Goal: Information Seeking & Learning: Check status

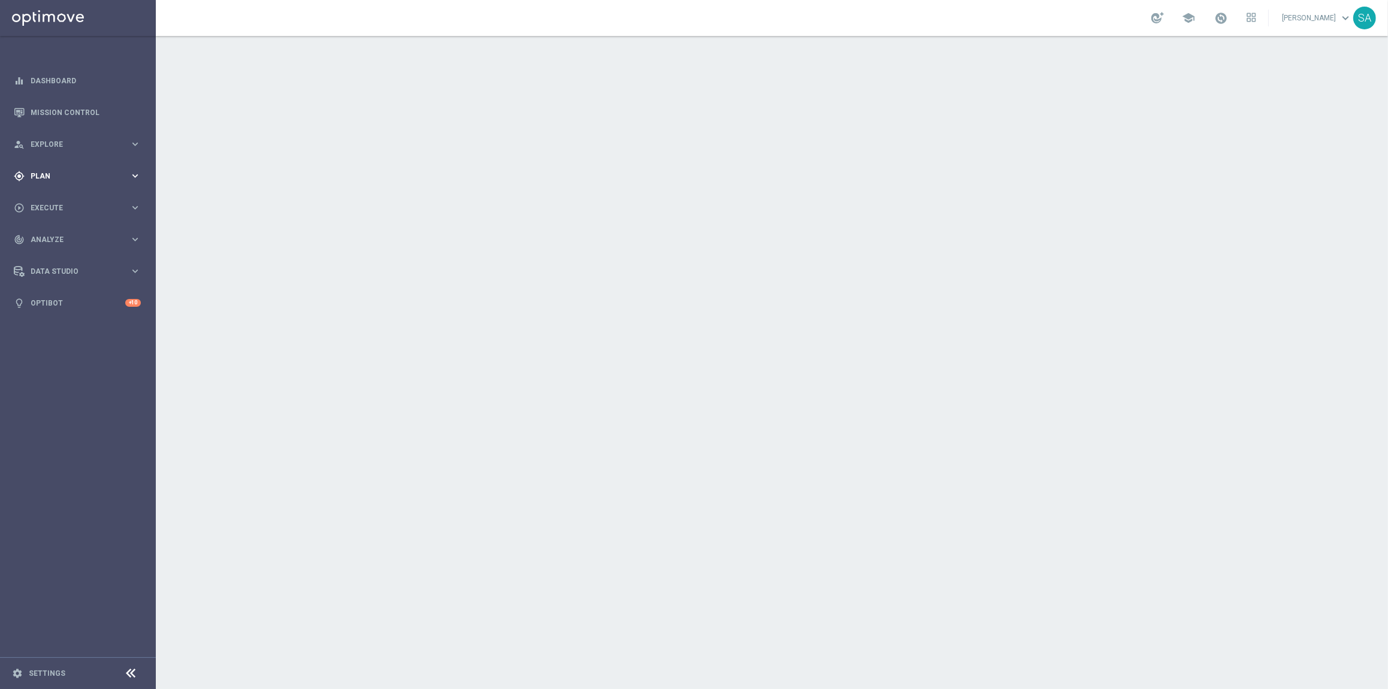
click at [55, 169] on div "gps_fixed Plan keyboard_arrow_right" at bounding box center [77, 176] width 155 height 32
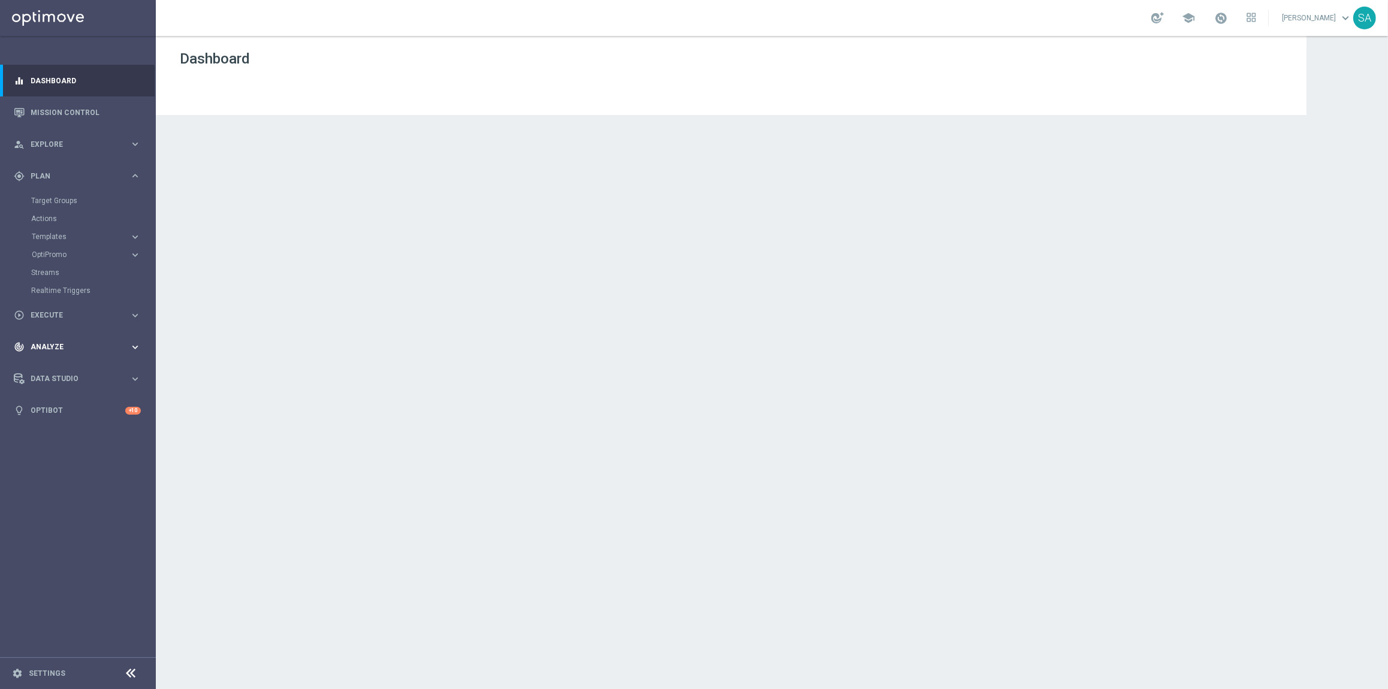
click at [68, 350] on span "Analyze" at bounding box center [80, 346] width 99 height 7
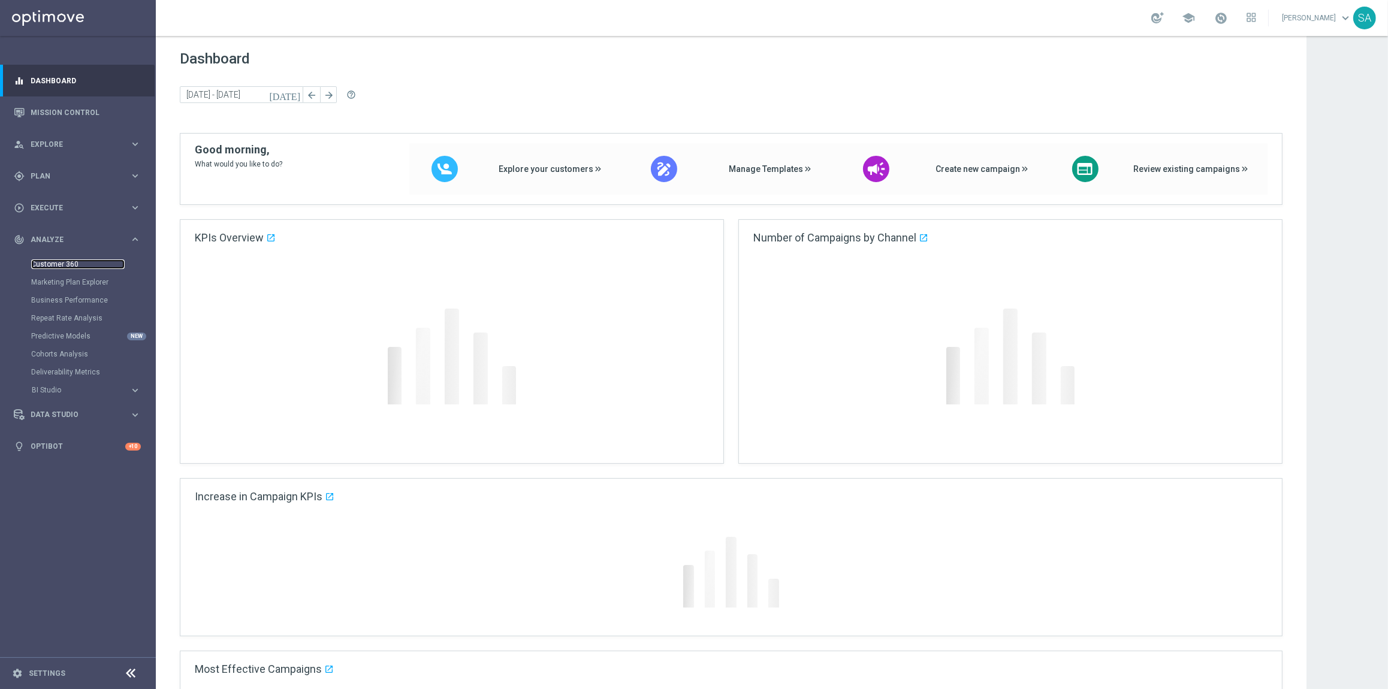
click at [62, 261] on link "Customer 360" at bounding box center [77, 265] width 93 height 10
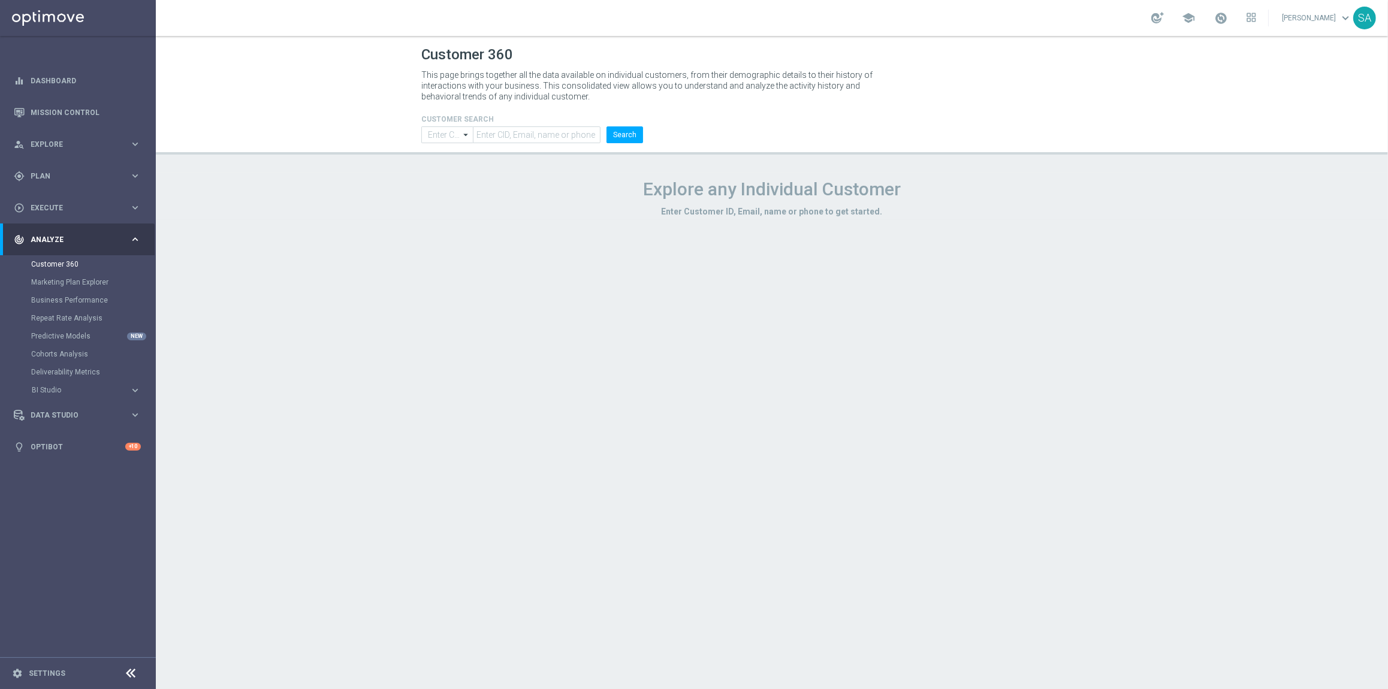
click at [524, 133] on input "text" at bounding box center [537, 134] width 128 height 17
type input "9884843"
type input "Contains"
type input "9884843"
click at [623, 138] on button "Search" at bounding box center [625, 134] width 37 height 17
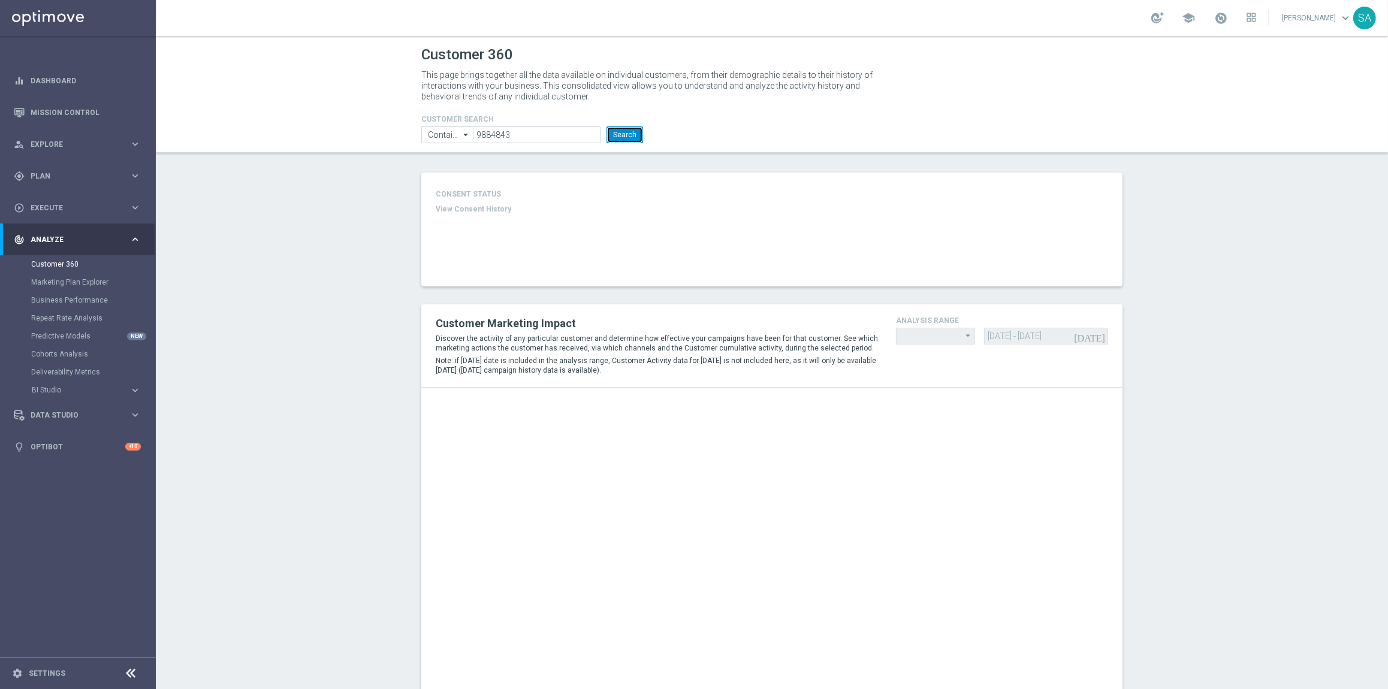
type input "Last 30 days"
type input "Deposit Amount"
type input "Last 30 days"
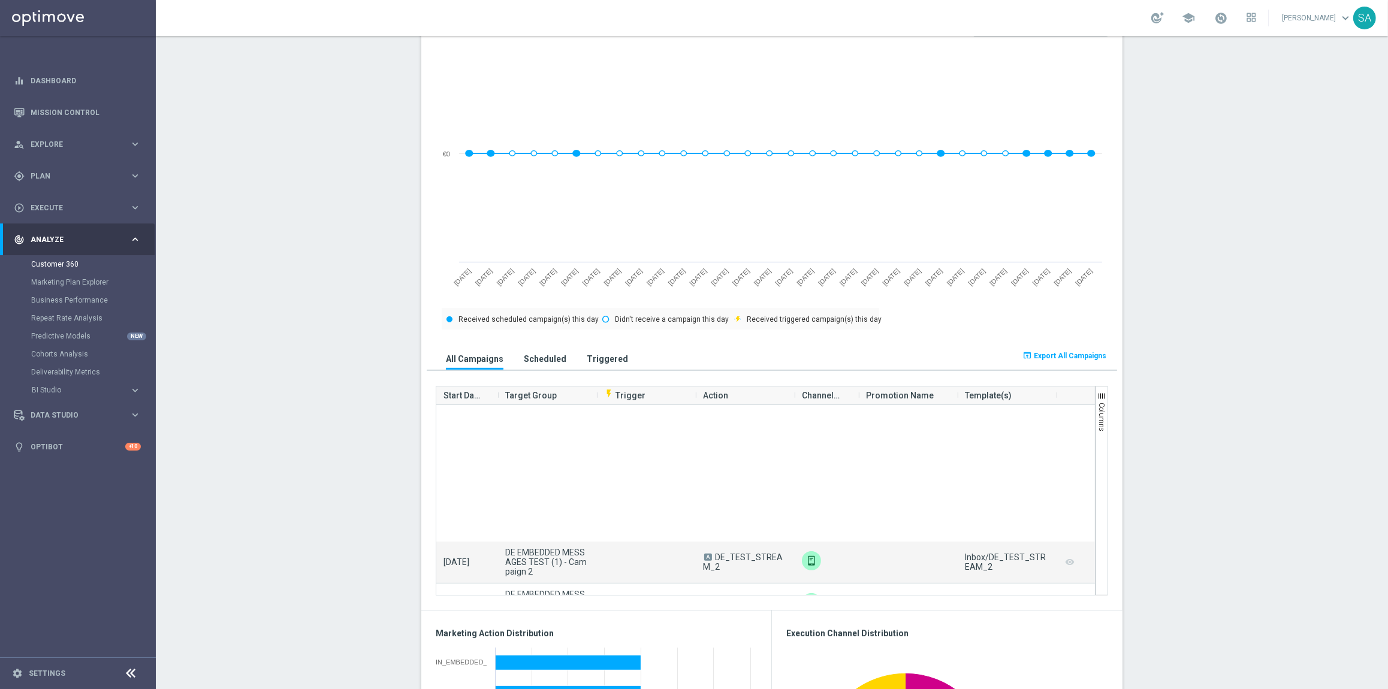
scroll to position [192, 0]
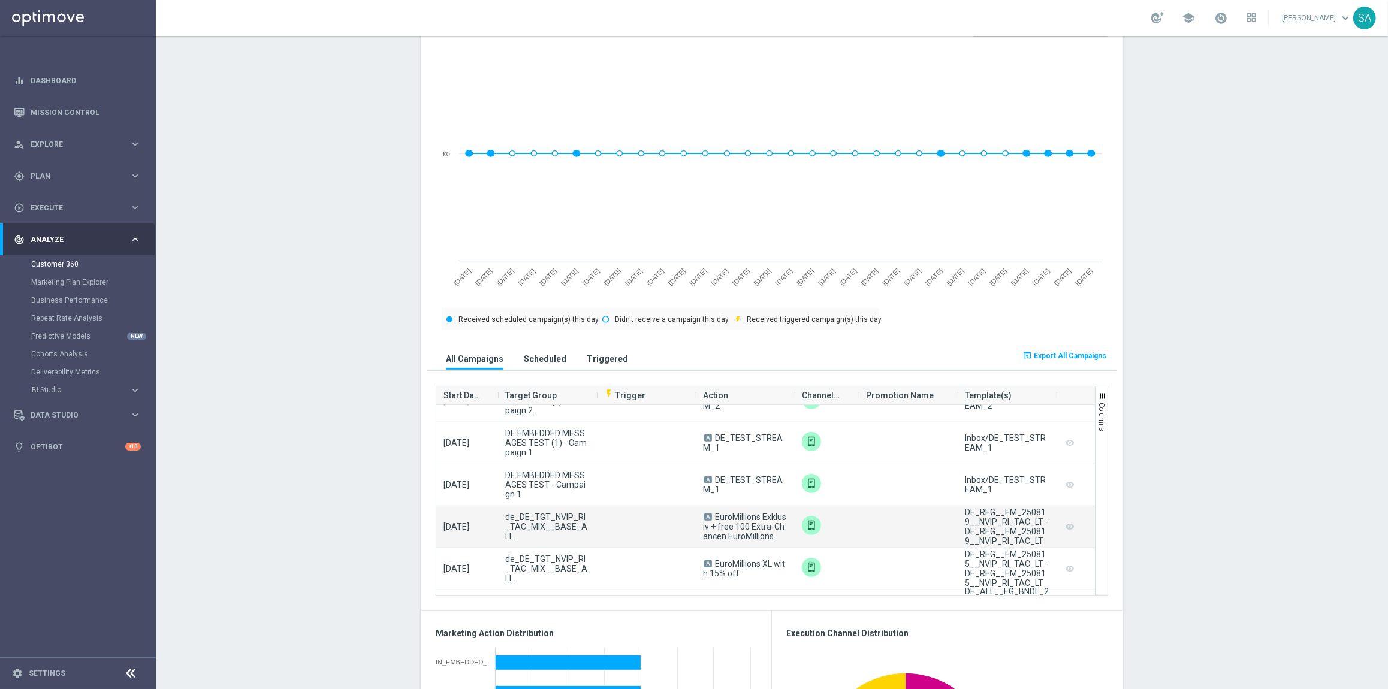
drag, startPoint x: 602, startPoint y: 532, endPoint x: 494, endPoint y: 524, distance: 108.2
click at [494, 524] on div "[DATE] de_DE_TGT_NVIP_RI_TAC_MIX__BASE_ALL A EuroMillions Exklusiv + free 100 E…" at bounding box center [766, 527] width 660 height 42
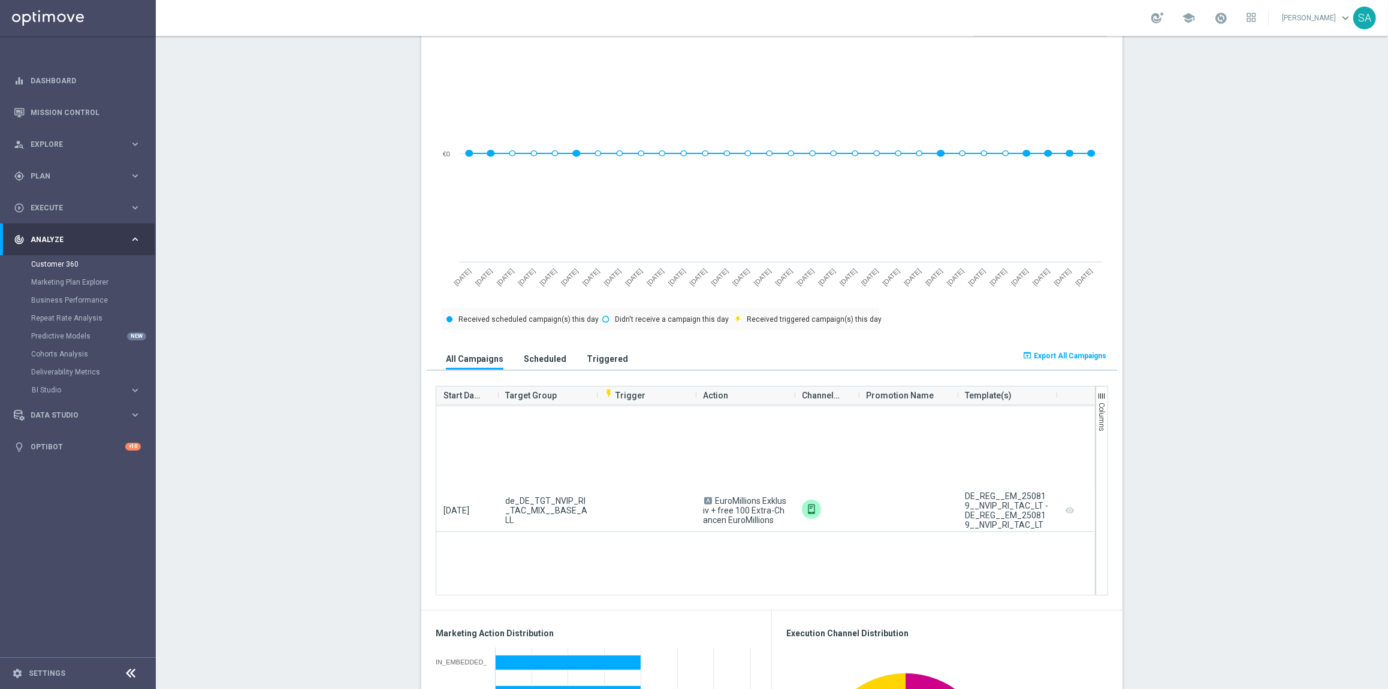
scroll to position [0, 0]
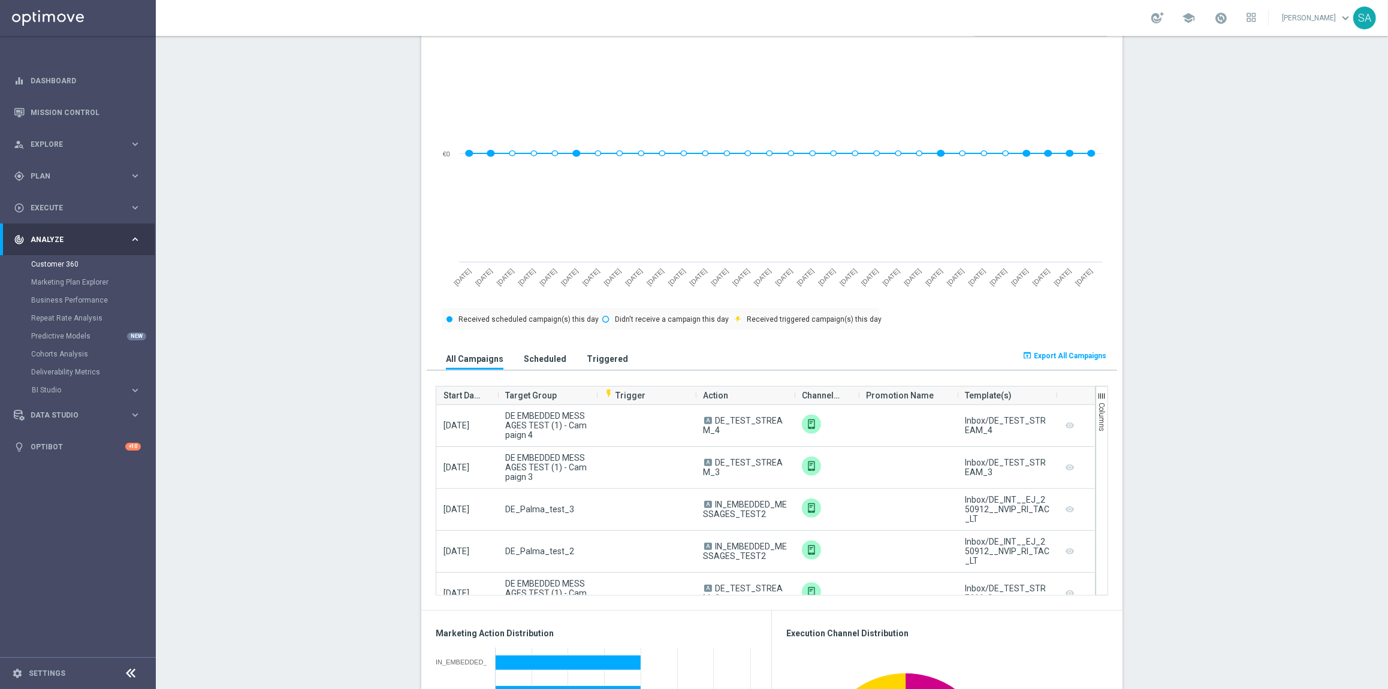
click at [307, 298] on section "CLEAN EMAIL: [PERSON_NAME][EMAIL_ADDRESS][DOMAIN_NAME] more_vert CONSENT STATUS…" at bounding box center [772, 621] width 1232 height 1898
